Goal: Task Accomplishment & Management: Use online tool/utility

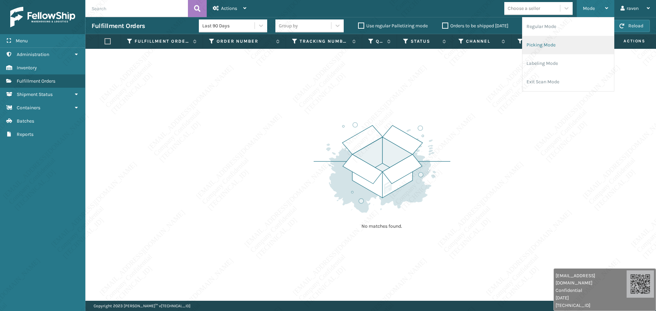
click at [549, 44] on li "Picking Mode" at bounding box center [568, 45] width 92 height 18
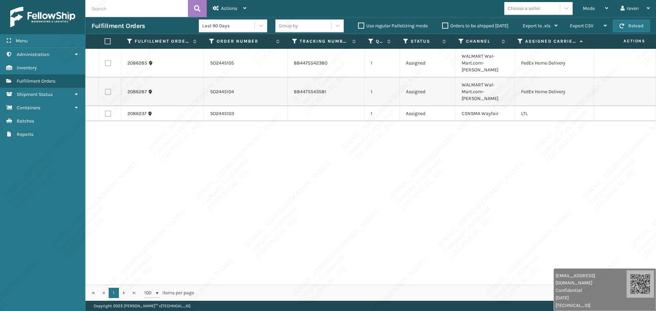
click at [365, 197] on div "2086285 SO2445105 884475542380 1 Assigned WALMART Wal-Mart.com-[PERSON_NAME] Fe…" at bounding box center [370, 167] width 570 height 236
click at [108, 60] on label at bounding box center [108, 63] width 6 height 6
click at [105, 60] on input "checkbox" at bounding box center [105, 62] width 0 height 4
checkbox input "true"
click at [108, 89] on label at bounding box center [108, 92] width 6 height 6
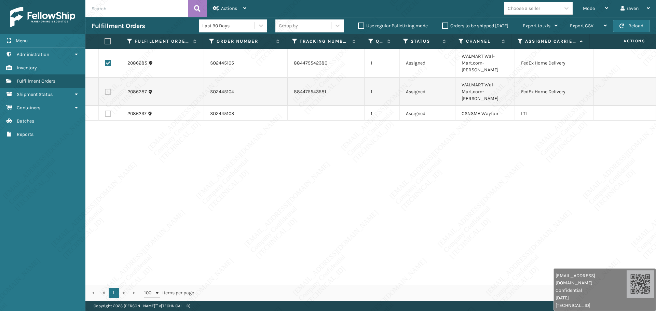
click at [105, 89] on input "checkbox" at bounding box center [105, 91] width 0 height 4
checkbox input "true"
click at [239, 8] on div "Actions" at bounding box center [229, 8] width 33 height 17
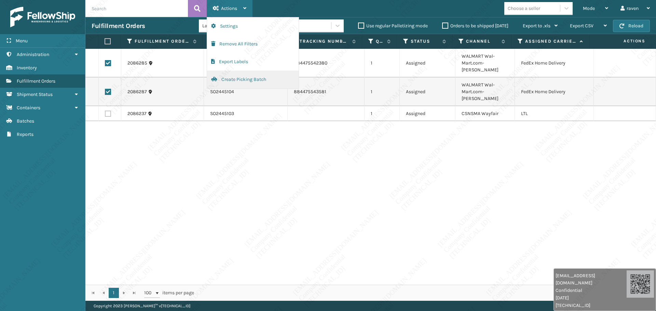
click at [234, 81] on button "Create Picking Batch" at bounding box center [253, 80] width 92 height 18
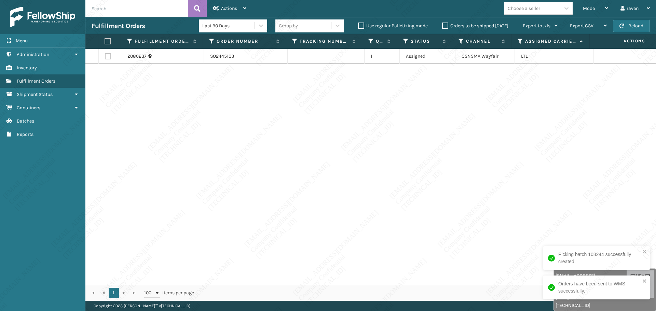
click at [480, 134] on div "2086237 SO2445103 1 Assigned CSNSMA Wayfair LTL" at bounding box center [370, 167] width 570 height 236
click at [110, 43] on label at bounding box center [108, 41] width 6 height 6
click at [105, 43] on input "checkbox" at bounding box center [105, 41] width 0 height 4
checkbox input "true"
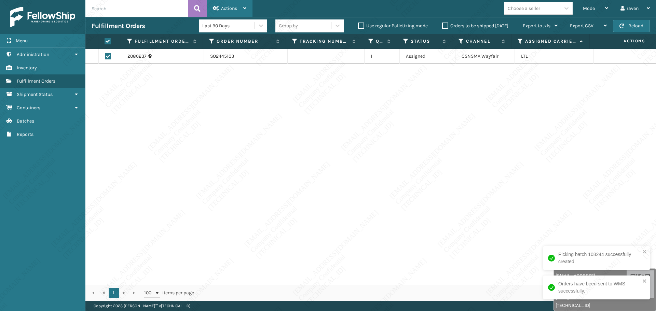
click at [225, 11] on div "Actions" at bounding box center [229, 8] width 33 height 17
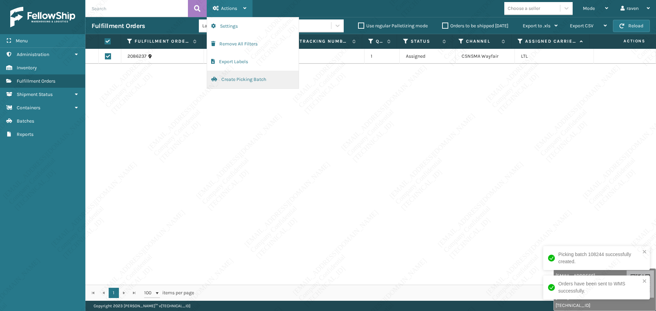
click at [235, 81] on button "Create Picking Batch" at bounding box center [253, 80] width 92 height 18
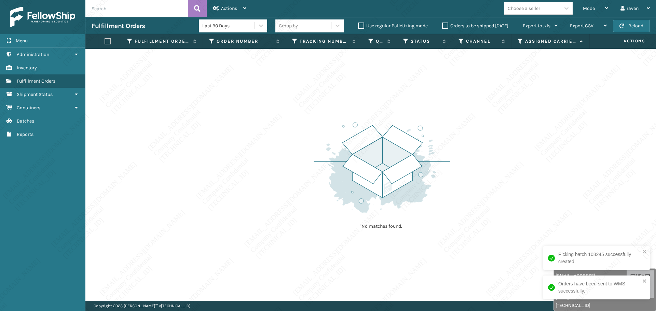
drag, startPoint x: 232, startPoint y: 122, endPoint x: 458, endPoint y: 54, distance: 236.0
click at [233, 122] on div "No matches found." at bounding box center [370, 175] width 570 height 252
click at [592, 9] on span "Mode" at bounding box center [589, 8] width 12 height 6
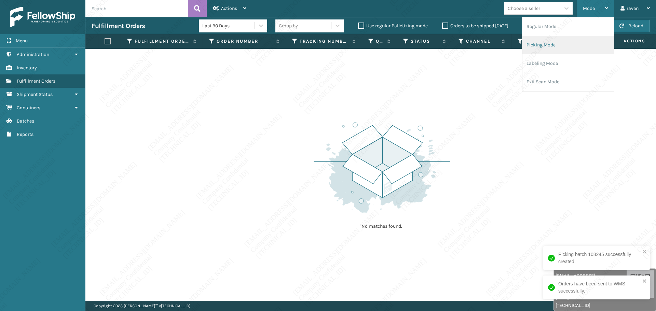
click at [557, 41] on li "Picking Mode" at bounding box center [568, 45] width 92 height 18
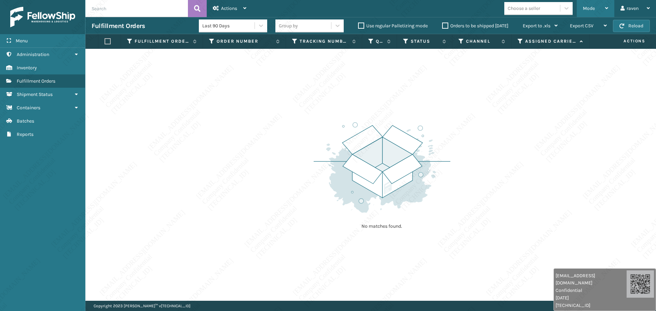
click at [589, 11] on span "Mode" at bounding box center [589, 8] width 12 height 6
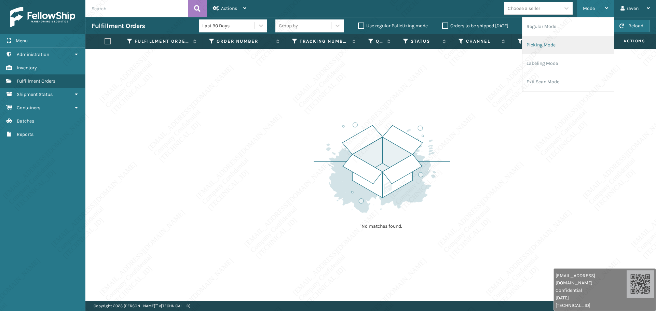
click at [545, 52] on li "Picking Mode" at bounding box center [568, 45] width 92 height 18
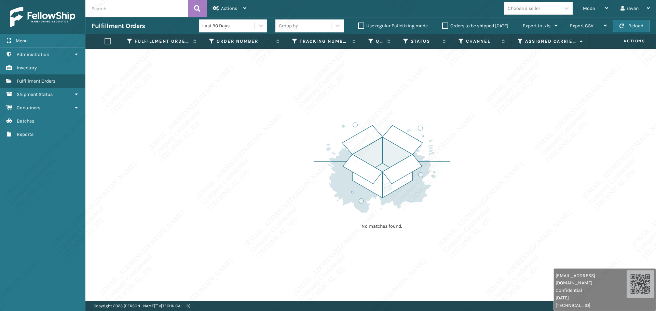
click at [501, 157] on div "No matches found." at bounding box center [370, 175] width 570 height 252
click at [579, 121] on div "No matches found." at bounding box center [370, 175] width 570 height 252
click at [583, 6] on span "Mode" at bounding box center [589, 8] width 12 height 6
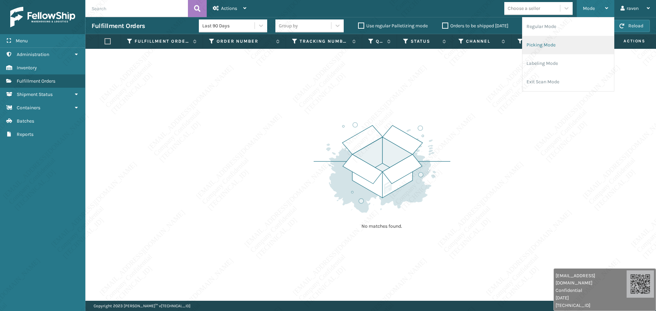
click at [543, 45] on li "Picking Mode" at bounding box center [568, 45] width 92 height 18
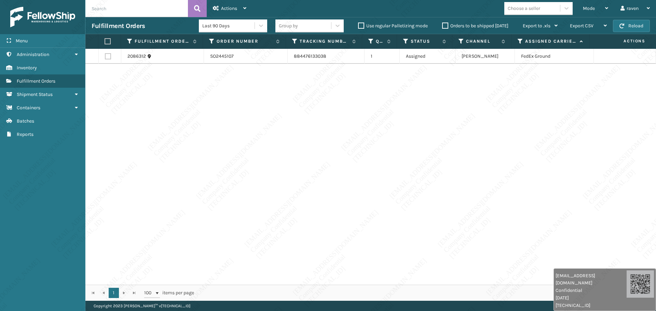
click at [449, 116] on div "2086312 SO2445107 884476133038 1 Assigned Ashley Furniture FedEx Ground" at bounding box center [370, 167] width 570 height 236
click at [106, 39] on label at bounding box center [108, 41] width 6 height 6
click at [105, 39] on input "checkbox" at bounding box center [105, 41] width 0 height 4
checkbox input "true"
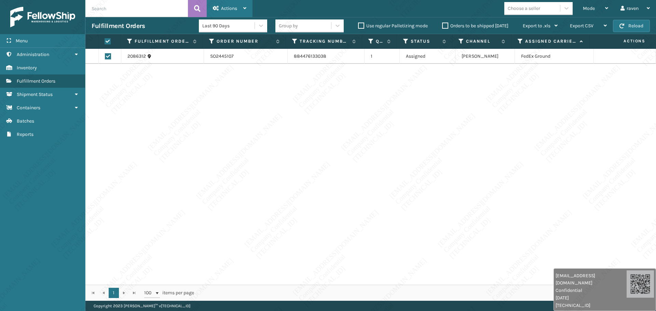
click at [226, 5] on div "Actions" at bounding box center [229, 8] width 33 height 17
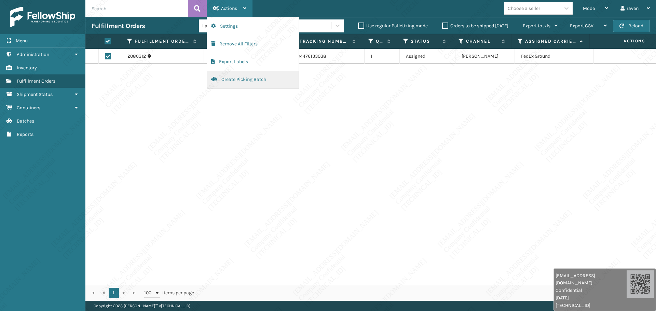
click at [243, 80] on button "Create Picking Batch" at bounding box center [253, 80] width 92 height 18
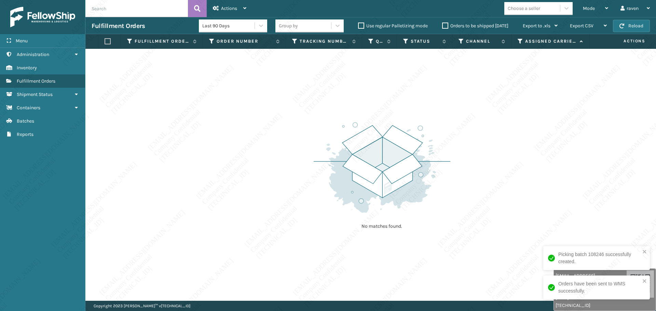
click at [338, 166] on img at bounding box center [382, 167] width 137 height 95
click at [586, 7] on span "Mode" at bounding box center [589, 8] width 12 height 6
drag, startPoint x: 274, startPoint y: 151, endPoint x: 340, endPoint y: 107, distance: 78.6
click at [275, 151] on div "No matches found." at bounding box center [370, 175] width 570 height 252
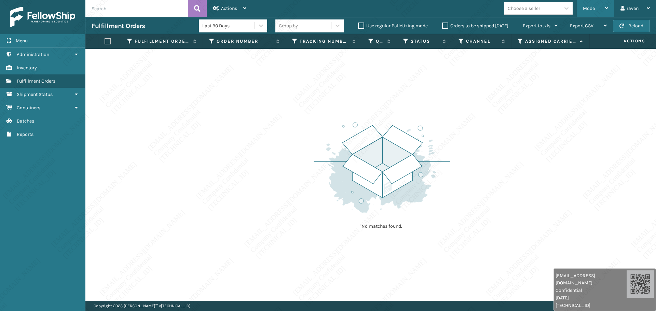
click at [577, 12] on div "Mode Regular Mode Picking Mode Labeling Mode Exit Scan Mode" at bounding box center [596, 8] width 38 height 17
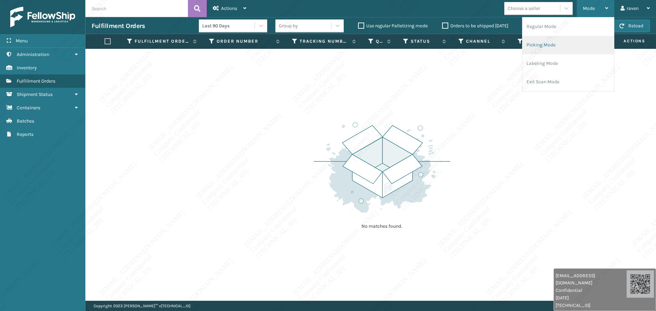
click at [545, 41] on li "Picking Mode" at bounding box center [568, 45] width 92 height 18
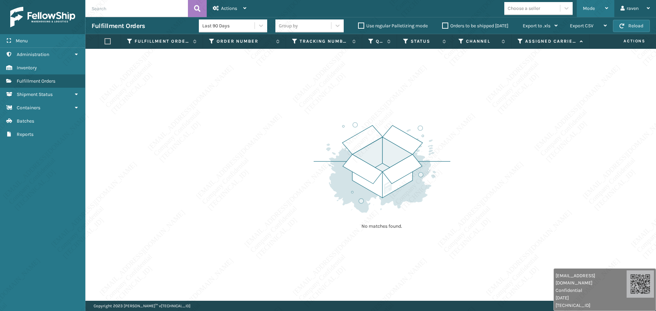
click at [582, 9] on div "Mode Regular Mode Picking Mode Labeling Mode Exit Scan Mode" at bounding box center [596, 8] width 38 height 17
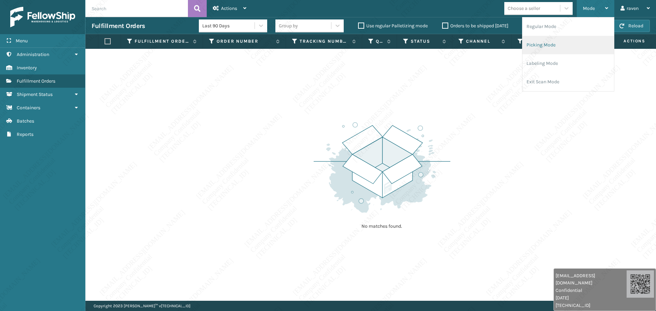
click at [535, 44] on li "Picking Mode" at bounding box center [568, 45] width 92 height 18
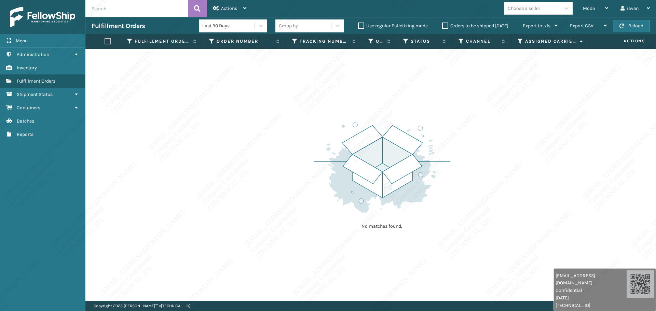
click at [394, 215] on img at bounding box center [382, 167] width 137 height 95
click at [361, 205] on img at bounding box center [382, 167] width 137 height 95
click at [595, 7] on div "Mode" at bounding box center [595, 8] width 25 height 17
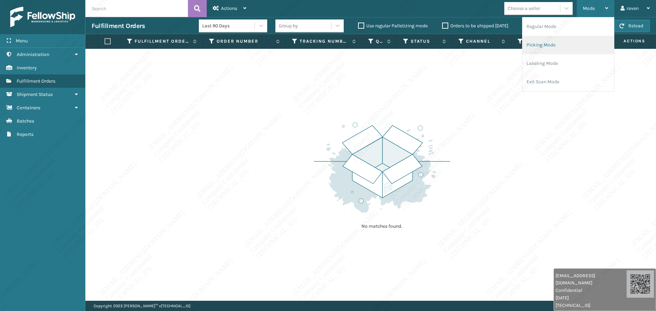
click at [567, 43] on li "Picking Mode" at bounding box center [568, 45] width 92 height 18
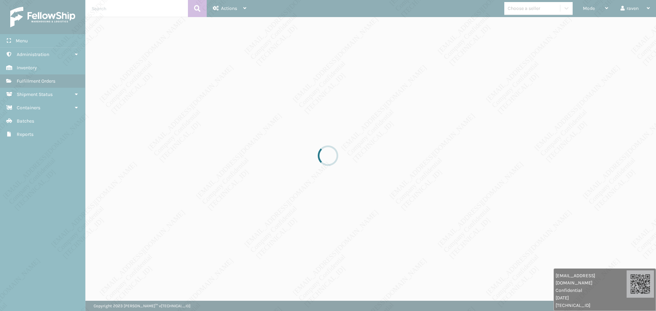
click at [541, 131] on div at bounding box center [328, 155] width 656 height 311
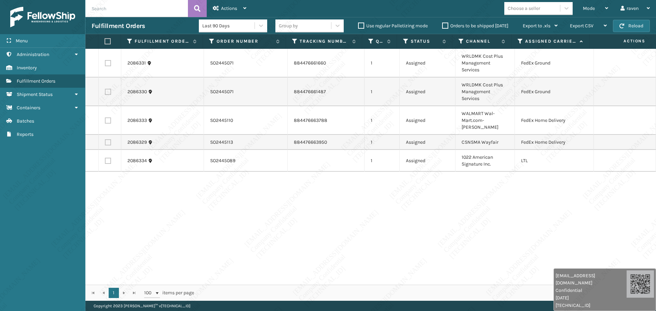
click at [108, 64] on label at bounding box center [108, 63] width 6 height 6
click at [105, 64] on input "checkbox" at bounding box center [105, 62] width 0 height 4
checkbox input "true"
click at [107, 92] on label at bounding box center [108, 92] width 6 height 6
click at [105, 92] on input "checkbox" at bounding box center [105, 91] width 0 height 4
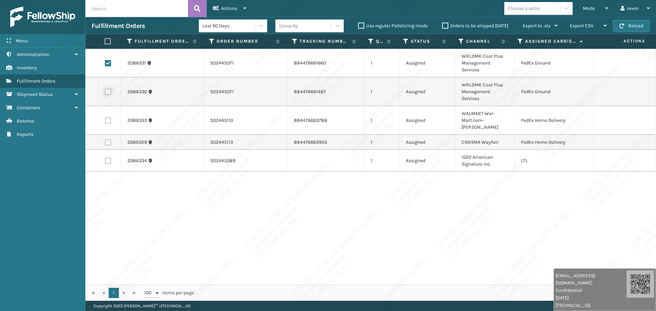
checkbox input "true"
click at [241, 7] on div "Actions" at bounding box center [229, 8] width 33 height 17
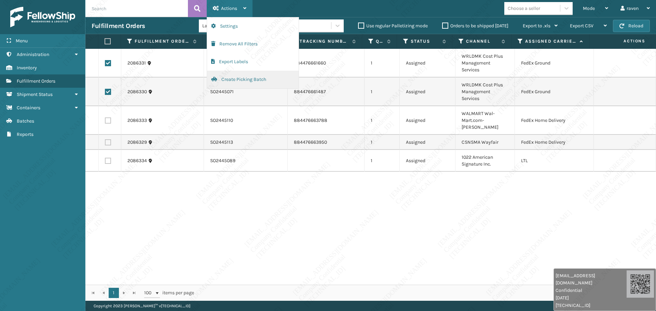
click at [227, 79] on button "Create Picking Batch" at bounding box center [253, 80] width 92 height 18
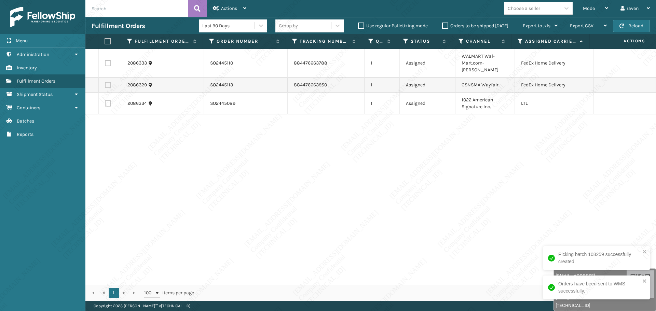
click at [552, 172] on div "2086333 SO2445110 884476663788 1 Assigned WALMART Wal-Mart.com-[PERSON_NAME] Fe…" at bounding box center [370, 167] width 570 height 236
click at [107, 60] on label at bounding box center [108, 63] width 6 height 6
click at [105, 60] on input "checkbox" at bounding box center [105, 62] width 0 height 4
checkbox input "true"
click at [110, 82] on label at bounding box center [108, 85] width 6 height 6
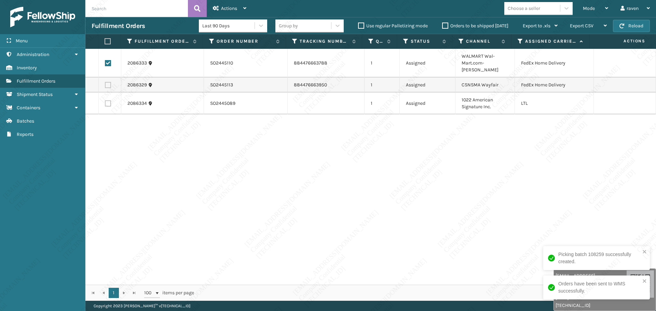
click at [105, 82] on input "checkbox" at bounding box center [105, 84] width 0 height 4
checkbox input "true"
click at [221, 12] on div "Actions" at bounding box center [229, 8] width 33 height 17
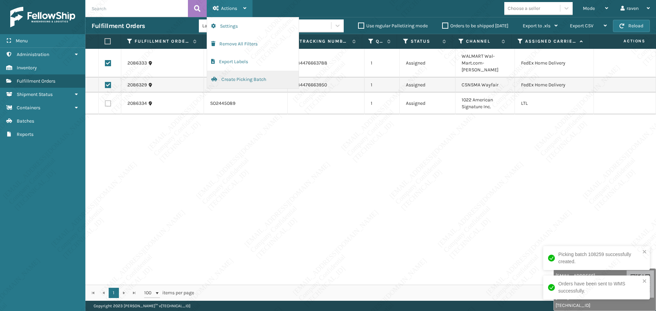
click at [238, 78] on button "Create Picking Batch" at bounding box center [253, 80] width 92 height 18
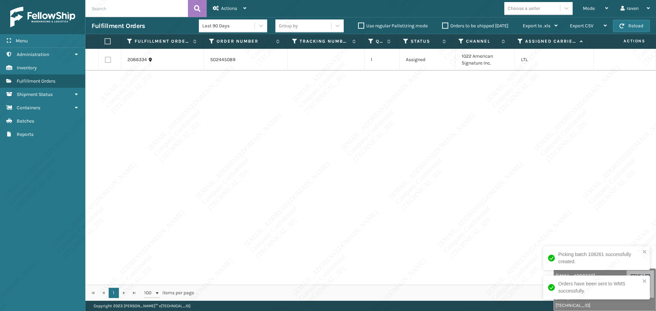
click at [455, 99] on div "2086334 SO2445089 1 Assigned 1022 American Signature Inc. LTL" at bounding box center [370, 167] width 570 height 236
drag, startPoint x: 468, startPoint y: 63, endPoint x: 478, endPoint y: 76, distance: 16.8
click at [455, 56] on td "1022 American Signature Inc." at bounding box center [484, 60] width 59 height 22
click at [483, 84] on div "2086334 SO2445089 1 Assigned 1022 American Signature Inc. LTL" at bounding box center [370, 167] width 570 height 236
copy td "1022 American Signature Inc."
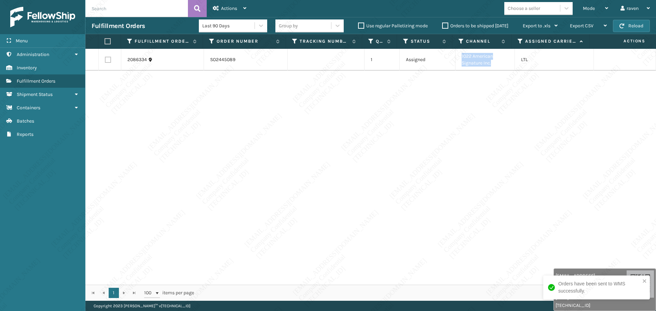
drag, startPoint x: 488, startPoint y: 65, endPoint x: 457, endPoint y: 55, distance: 32.6
click at [457, 55] on td "1022 American Signature Inc." at bounding box center [484, 60] width 59 height 22
drag, startPoint x: 388, startPoint y: 122, endPoint x: 306, endPoint y: 112, distance: 83.3
click at [384, 122] on div "2086334 SO2445089 1 Assigned 1022 American Signature Inc. LTL" at bounding box center [370, 167] width 570 height 236
click at [109, 43] on label at bounding box center [108, 41] width 6 height 6
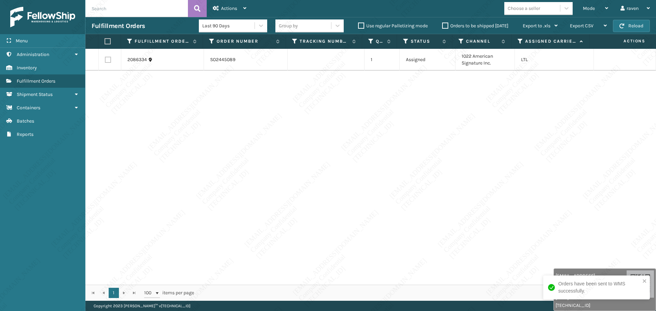
click at [105, 43] on input "checkbox" at bounding box center [105, 41] width 0 height 4
checkbox input "true"
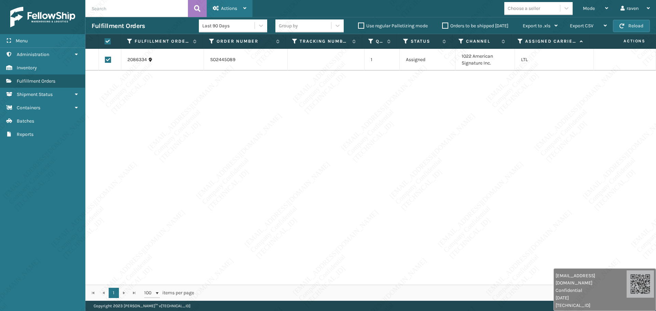
click at [234, 6] on span "Actions" at bounding box center [229, 8] width 16 height 6
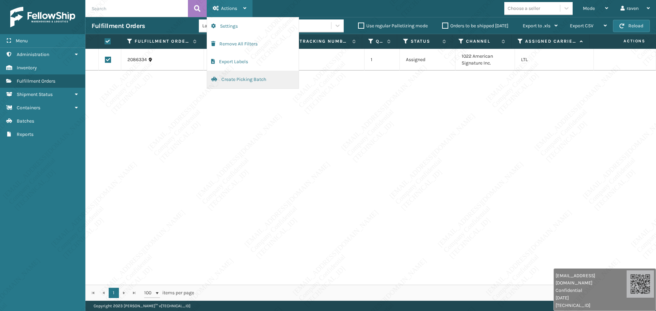
click at [250, 84] on button "Create Picking Batch" at bounding box center [253, 80] width 92 height 18
